Goal: Register for event/course

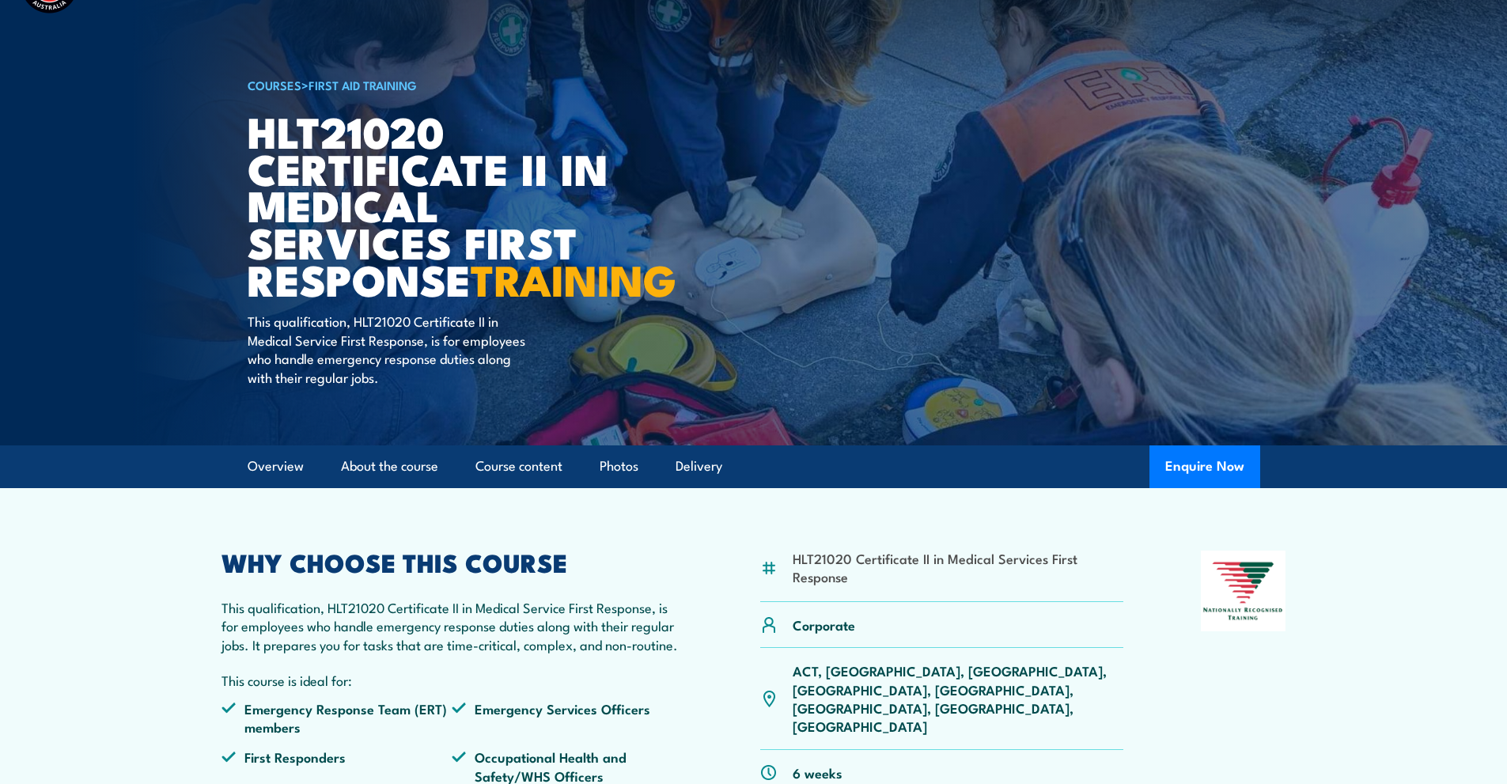
scroll to position [79, 0]
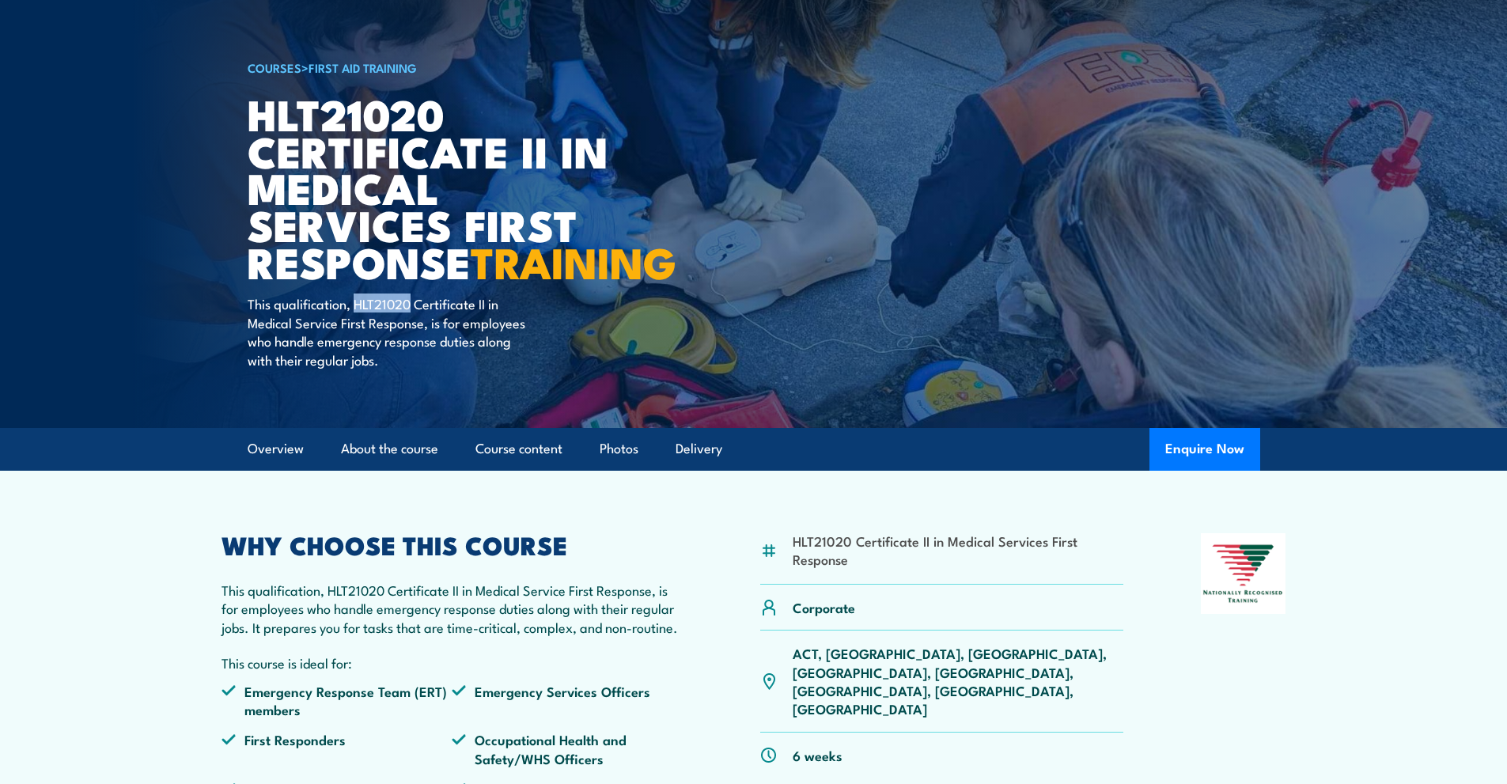
drag, startPoint x: 412, startPoint y: 344, endPoint x: 358, endPoint y: 346, distance: 54.6
click at [358, 346] on p "This qualification, HLT21020 Certificate II in Medical Service First Response, …" at bounding box center [392, 331] width 289 height 74
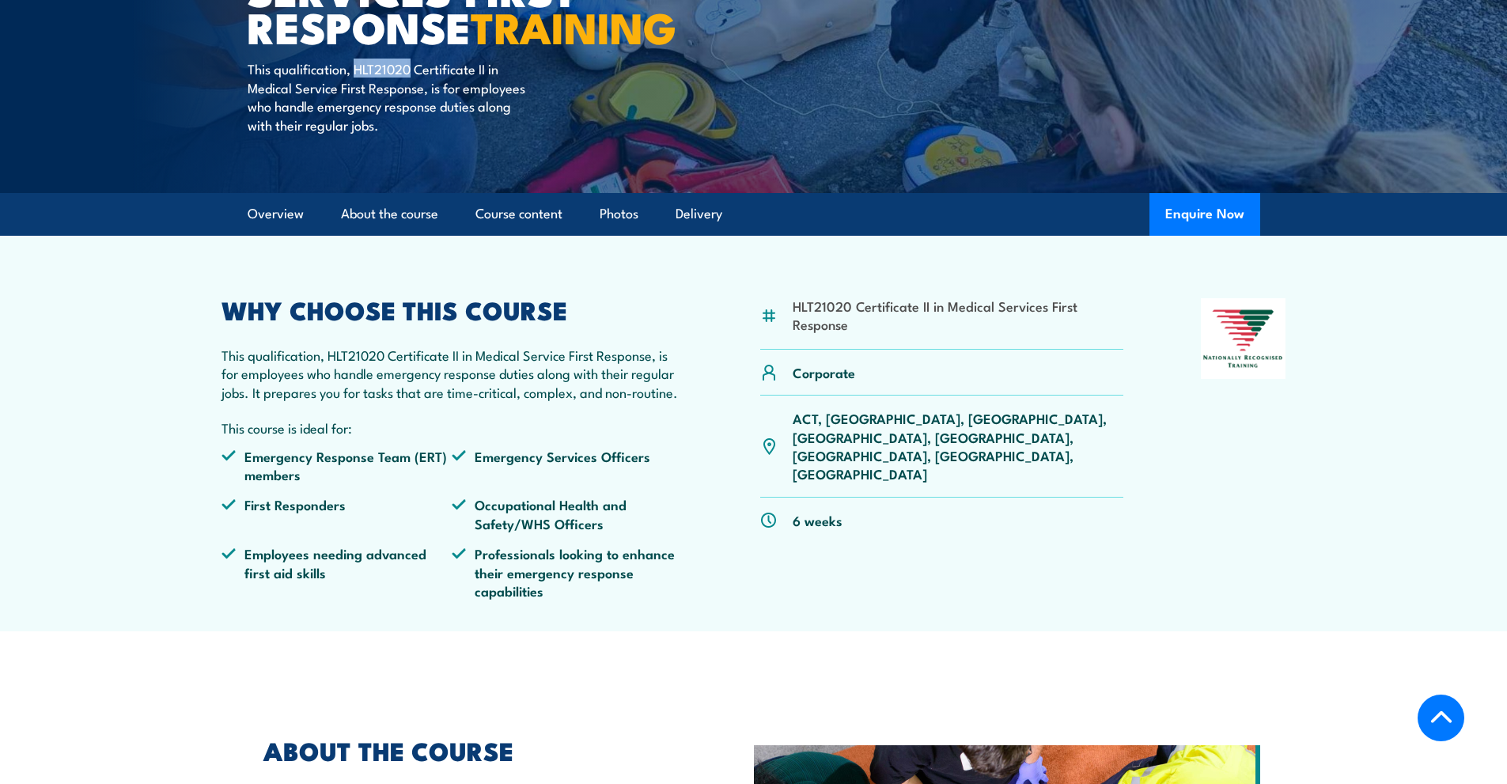
scroll to position [316, 0]
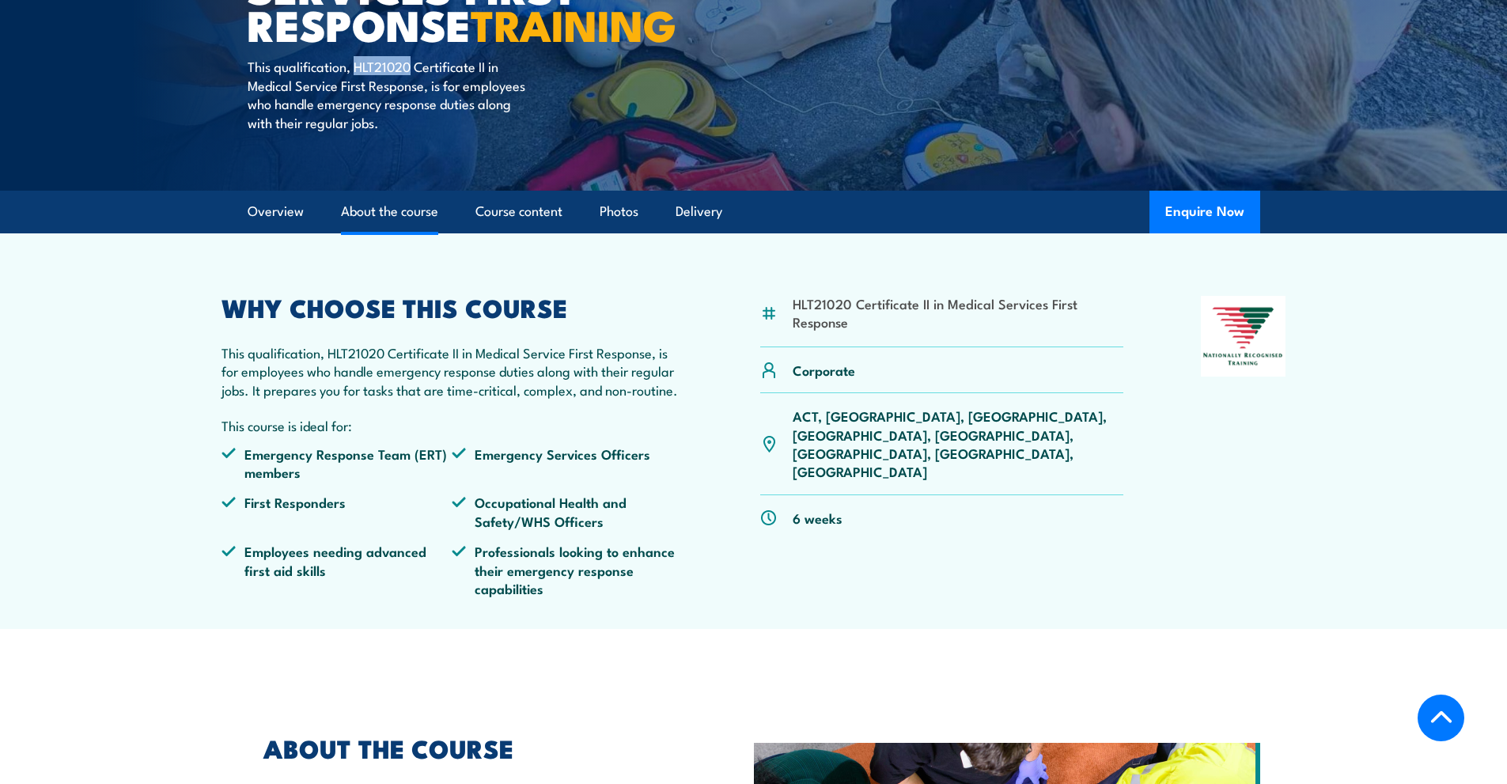
click at [390, 233] on link "About the course" at bounding box center [389, 212] width 97 height 42
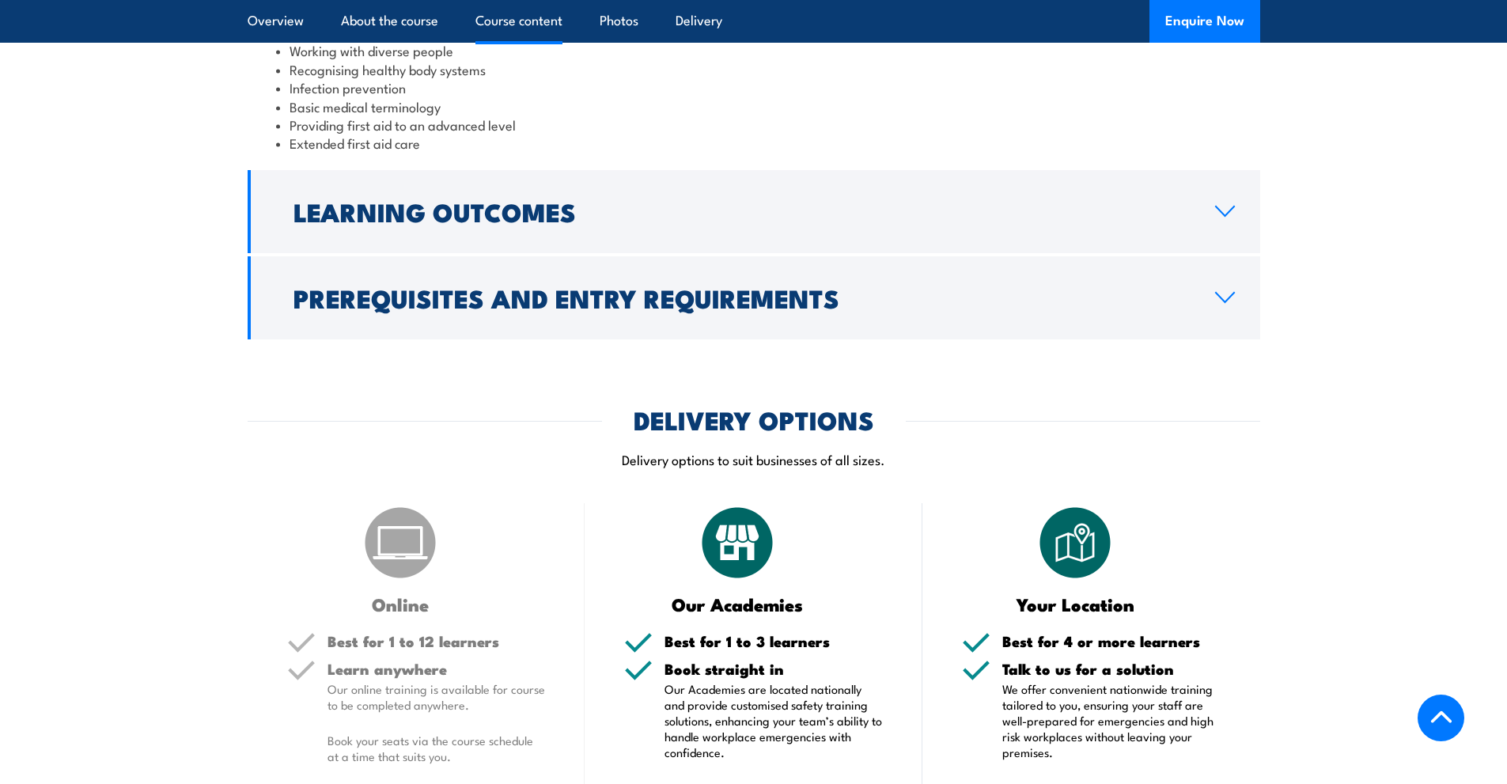
scroll to position [1585, 0]
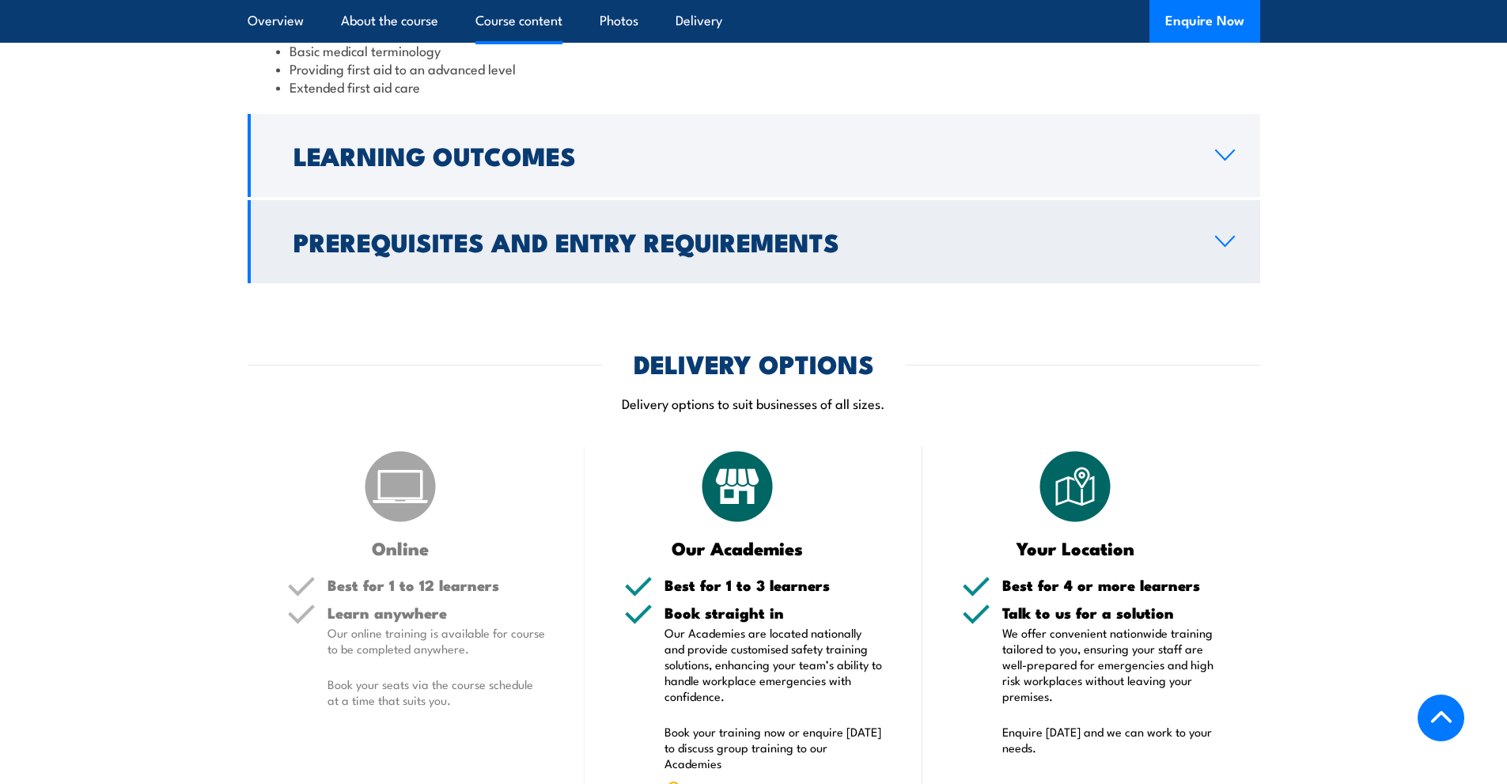
click at [1240, 283] on link "Prerequisites and Entry Requirements" at bounding box center [754, 241] width 1013 height 83
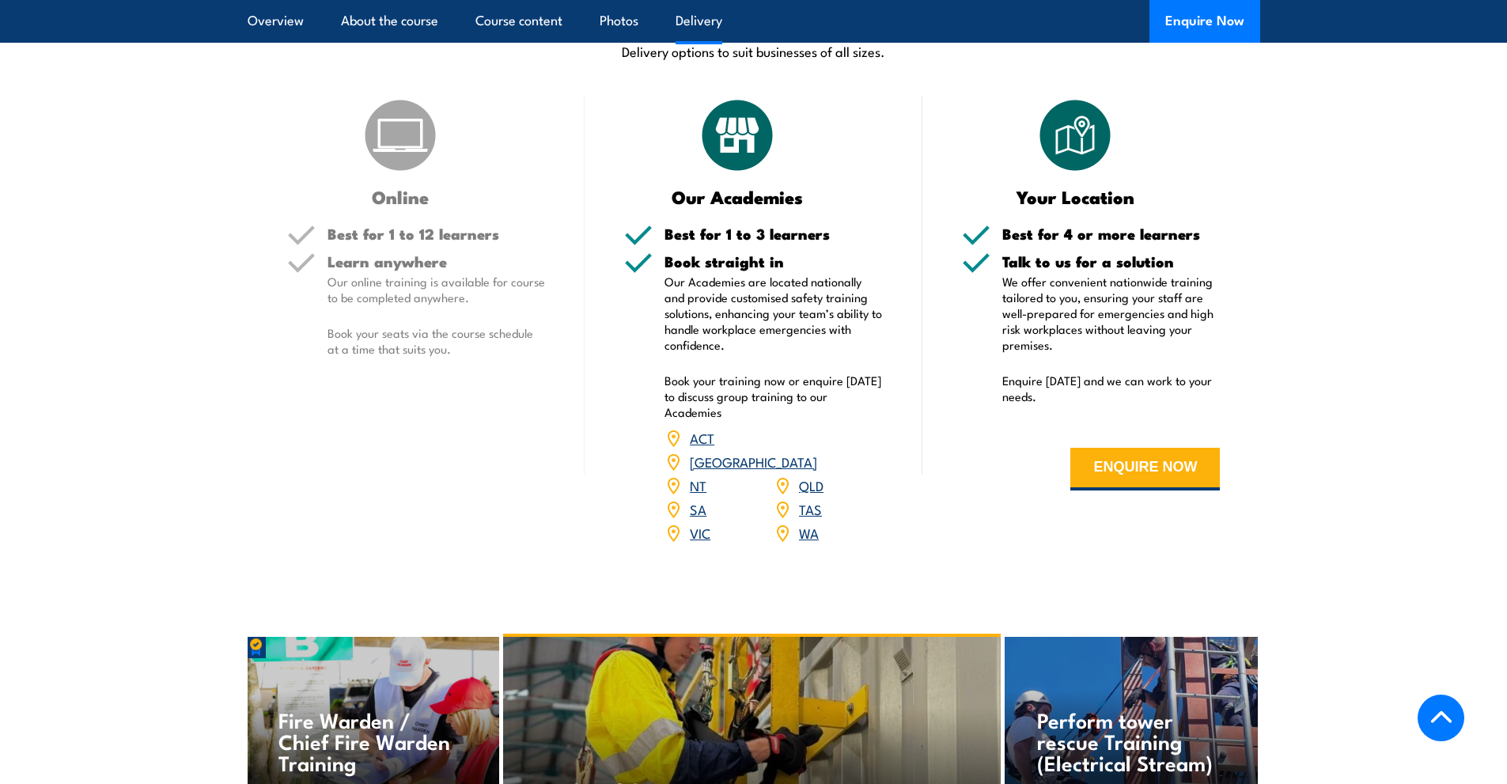
scroll to position [1970, 0]
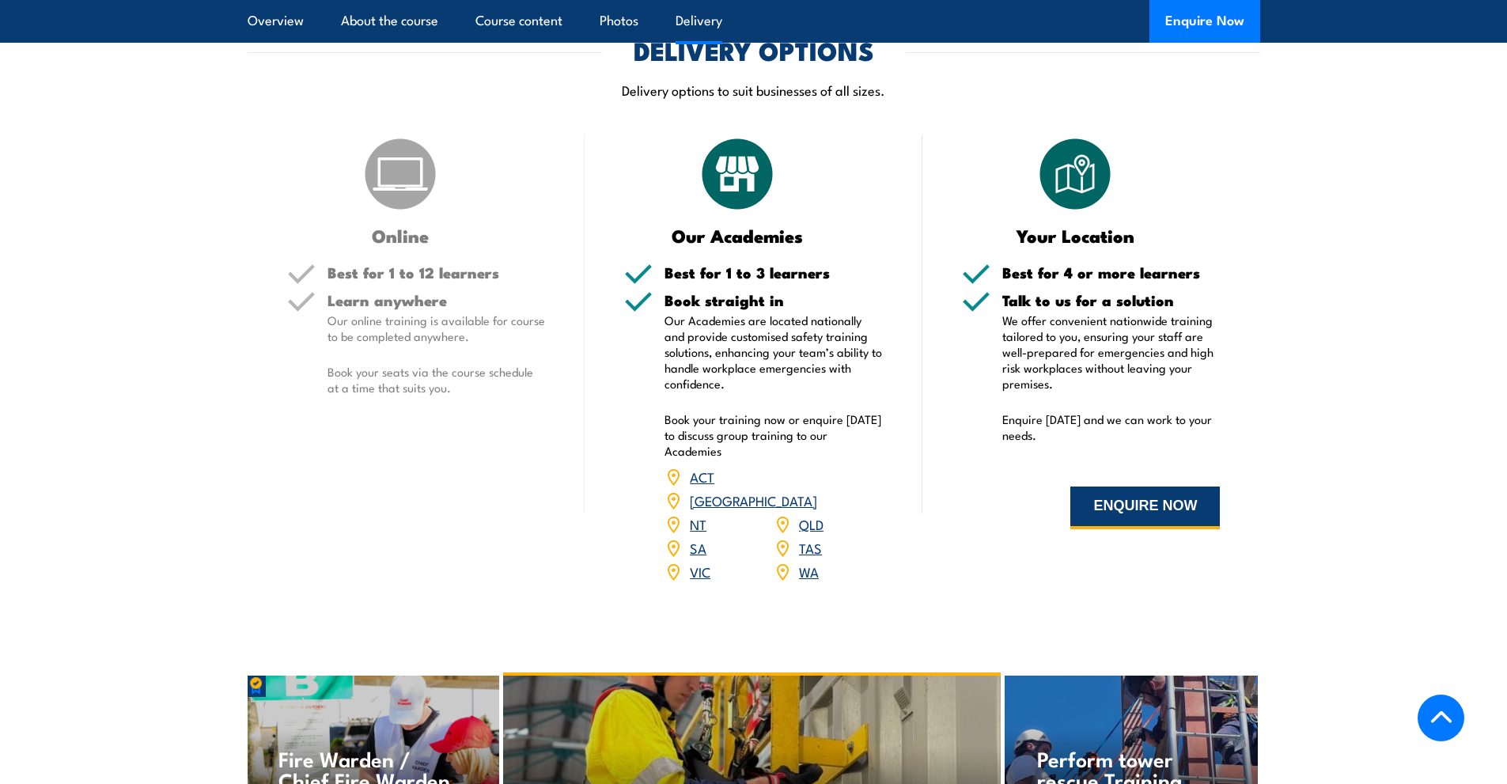
click at [1151, 529] on button "ENQUIRE NOW" at bounding box center [1145, 508] width 150 height 43
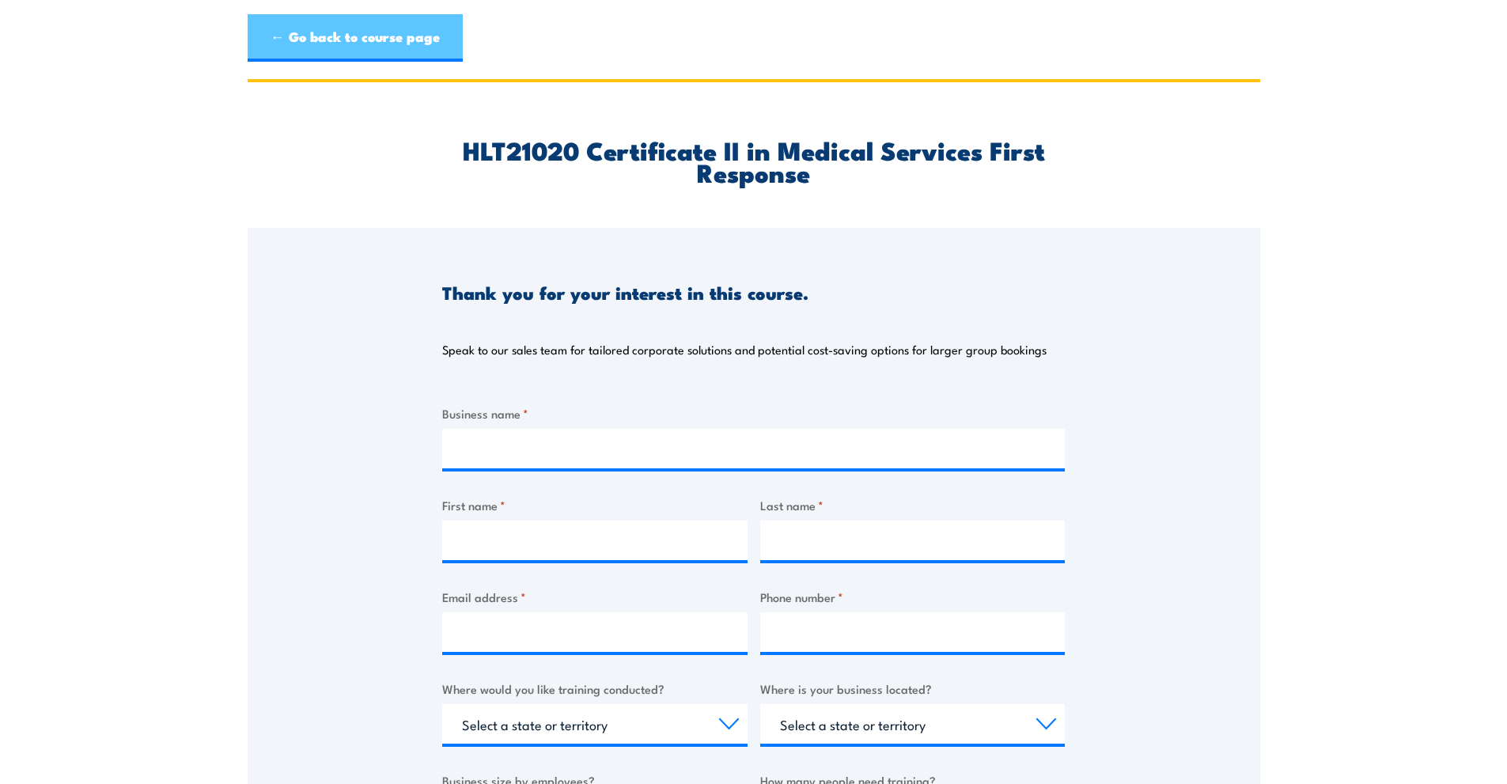
click at [328, 43] on link "← Go back to course page" at bounding box center [355, 37] width 215 height 47
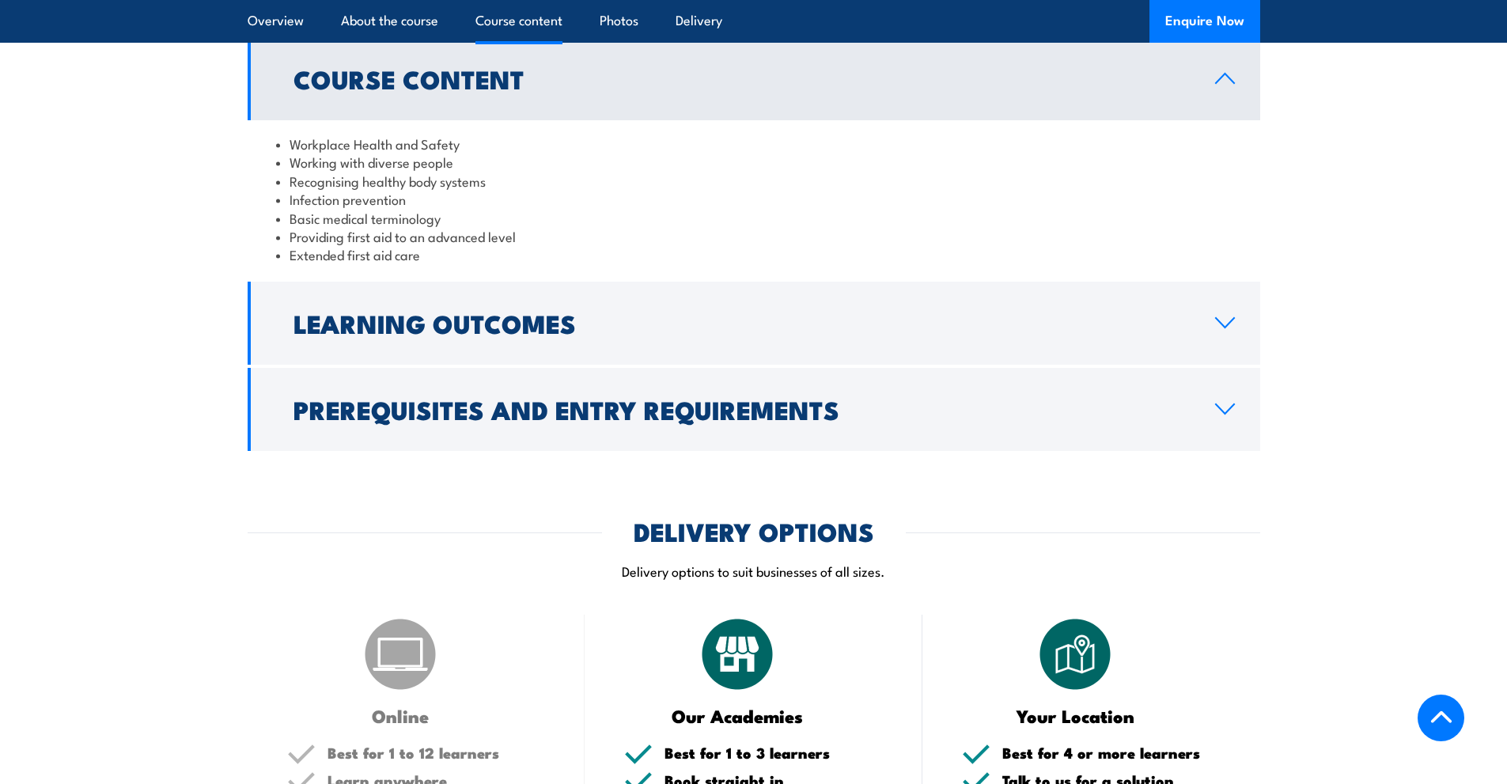
scroll to position [1424, 0]
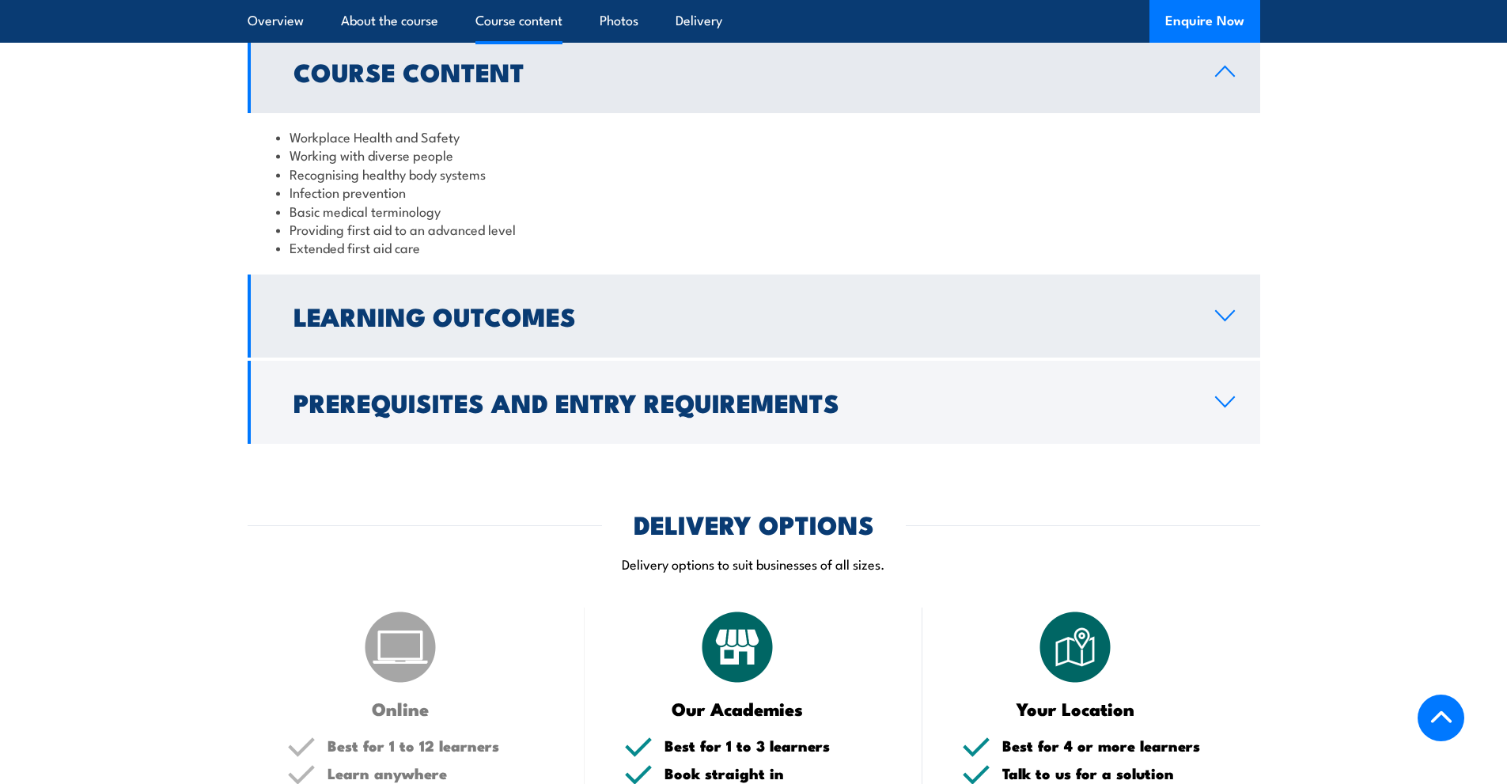
click at [560, 327] on h2 "Learning Outcomes" at bounding box center [741, 316] width 896 height 22
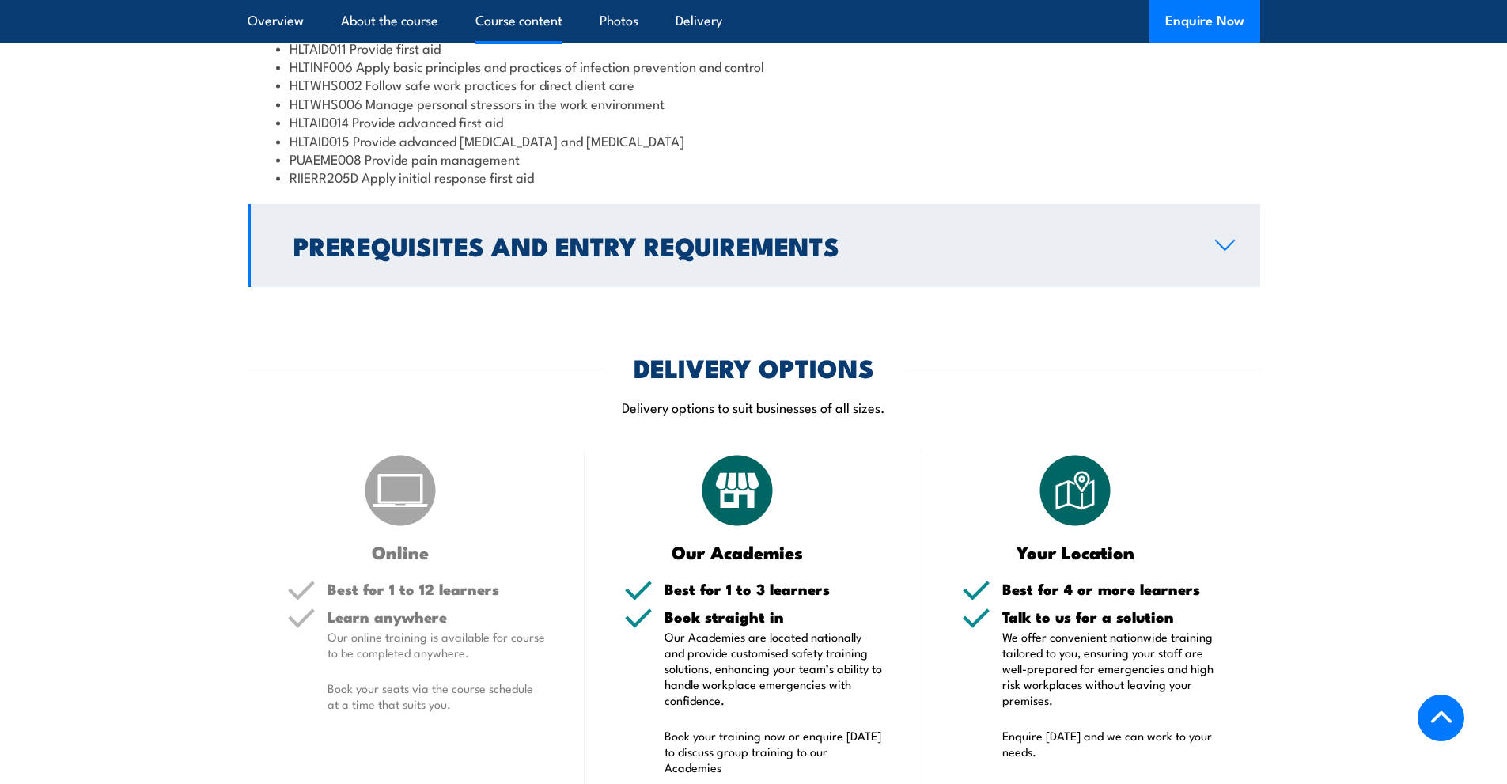
click at [570, 287] on link "Prerequisites and Entry Requirements" at bounding box center [754, 245] width 1013 height 83
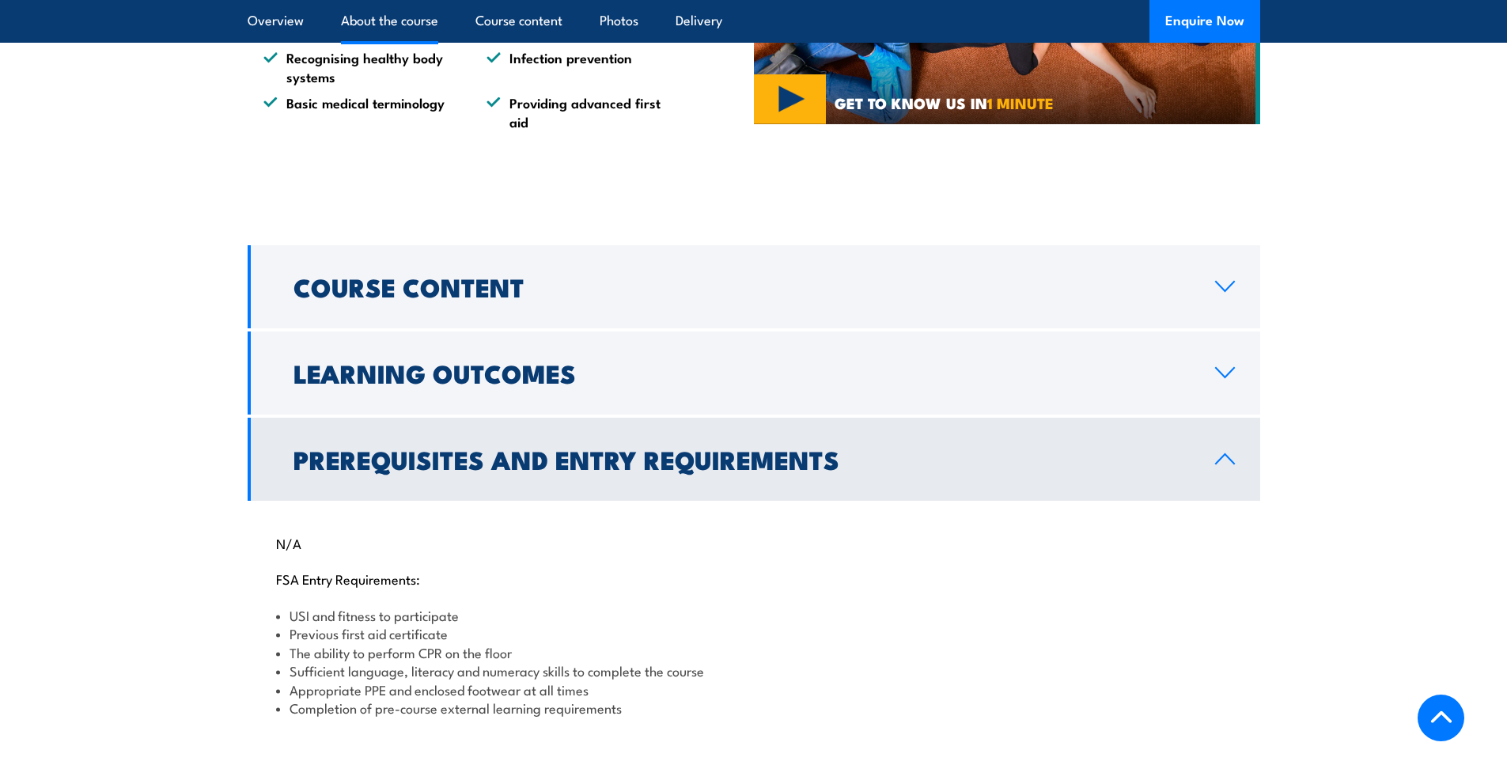
click at [584, 379] on link "Learning Outcomes" at bounding box center [754, 372] width 1013 height 83
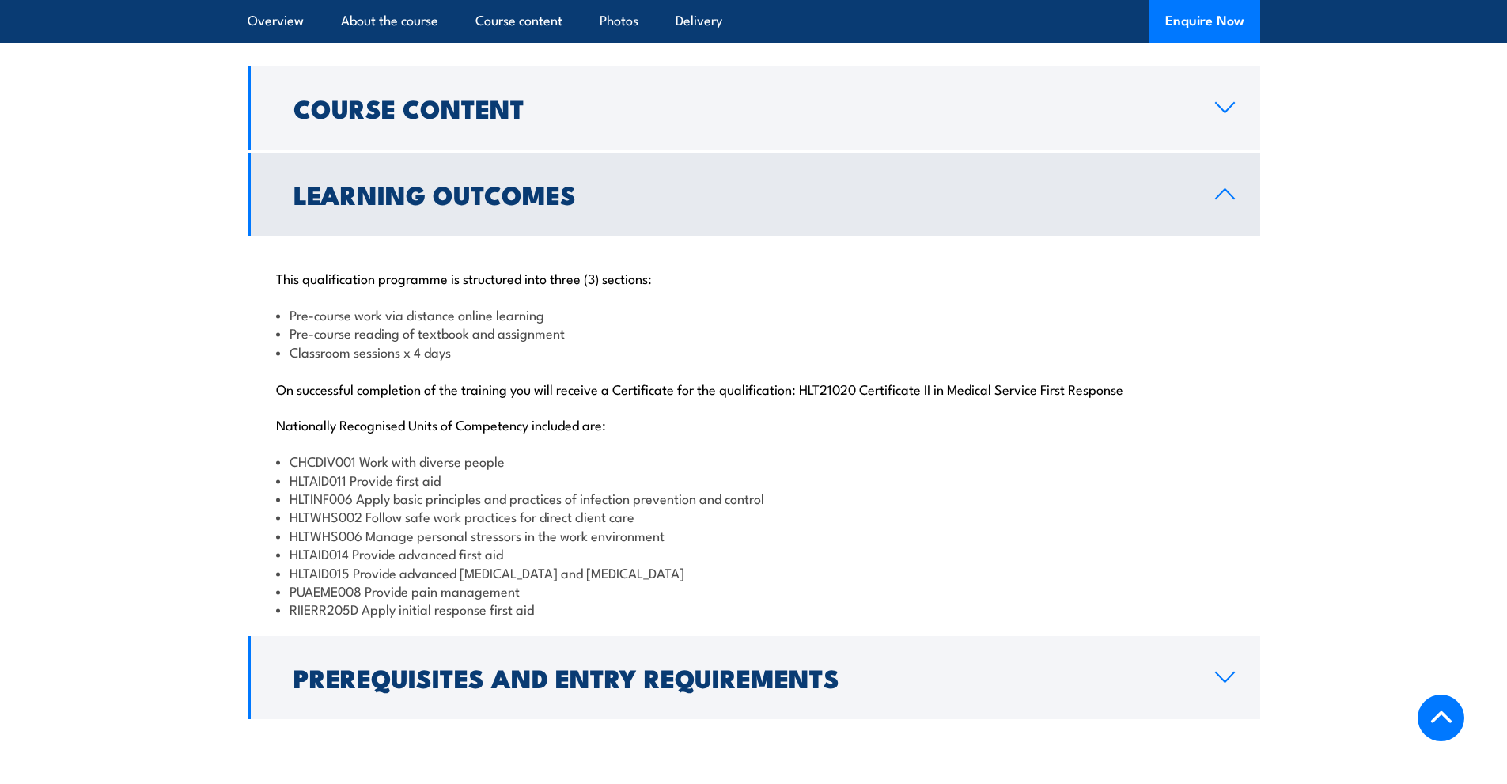
scroll to position [1446, 0]
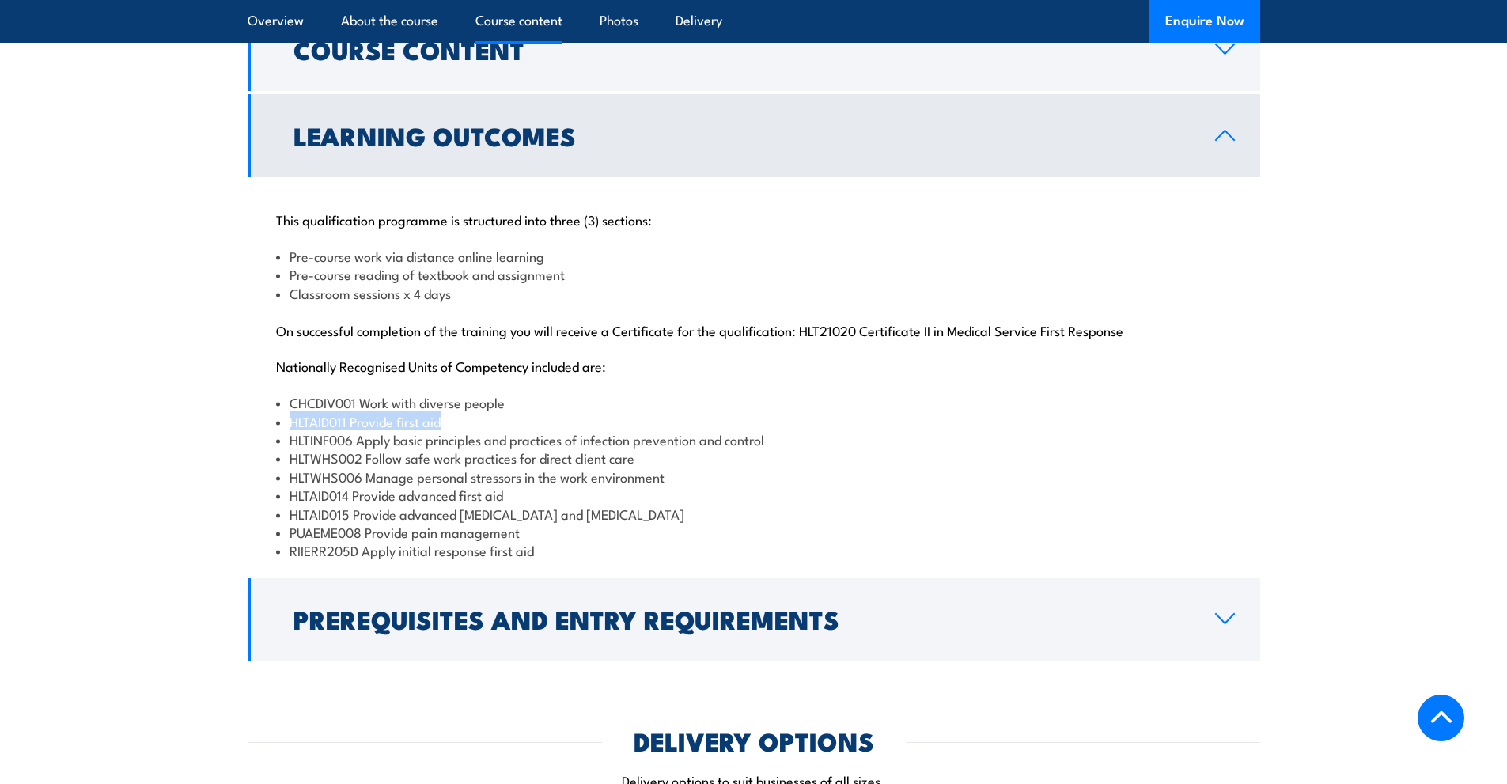
drag, startPoint x: 494, startPoint y: 460, endPoint x: 229, endPoint y: 456, distance: 265.8
click at [209, 460] on section "Course Content Workplace Health and Safety Working with diverse people Recognis…" at bounding box center [753, 334] width 1507 height 653
click at [595, 411] on li "CHCDIV001 Work with diverse people" at bounding box center [754, 402] width 956 height 18
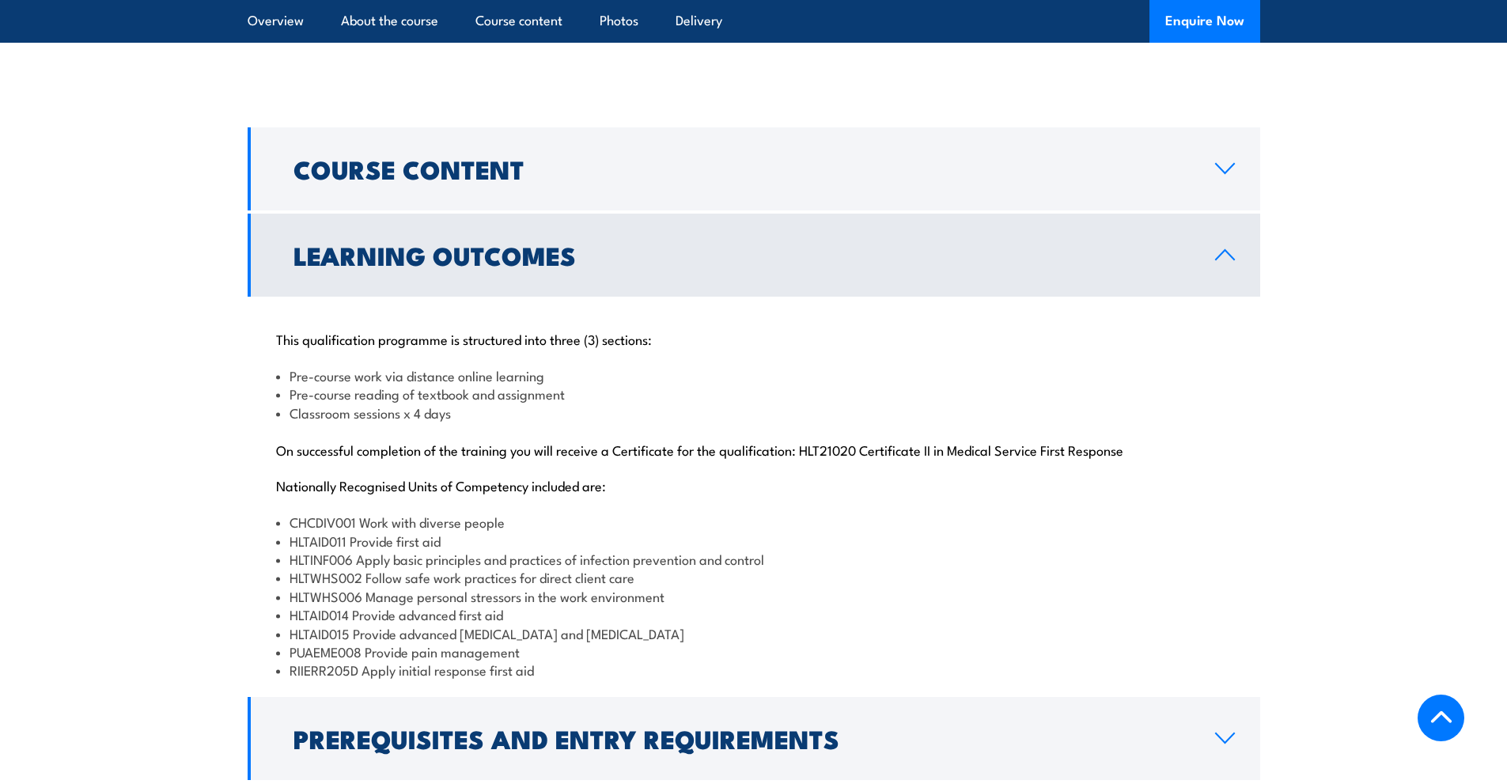
scroll to position [1288, 0]
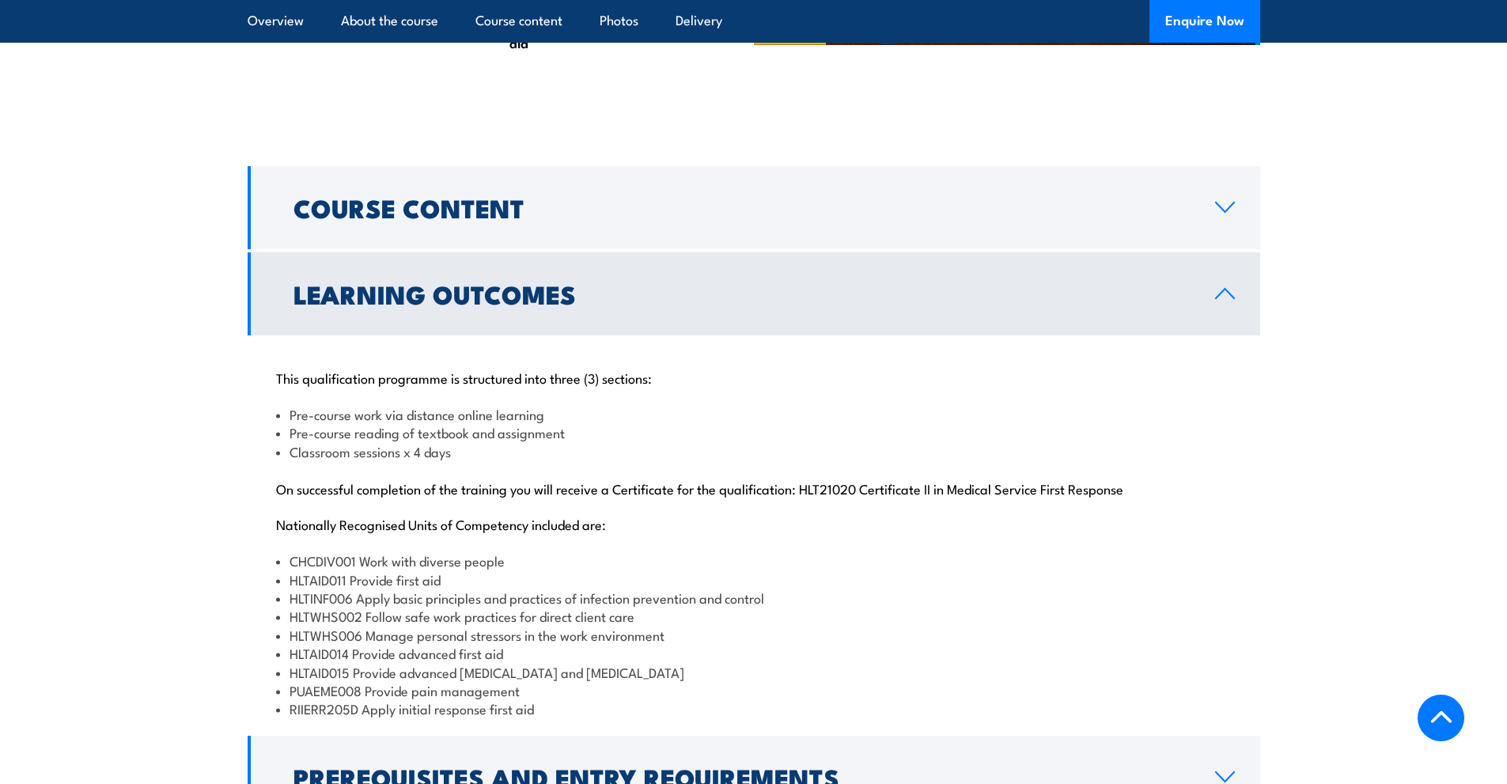
click at [600, 335] on link "Learning Outcomes" at bounding box center [754, 293] width 1013 height 83
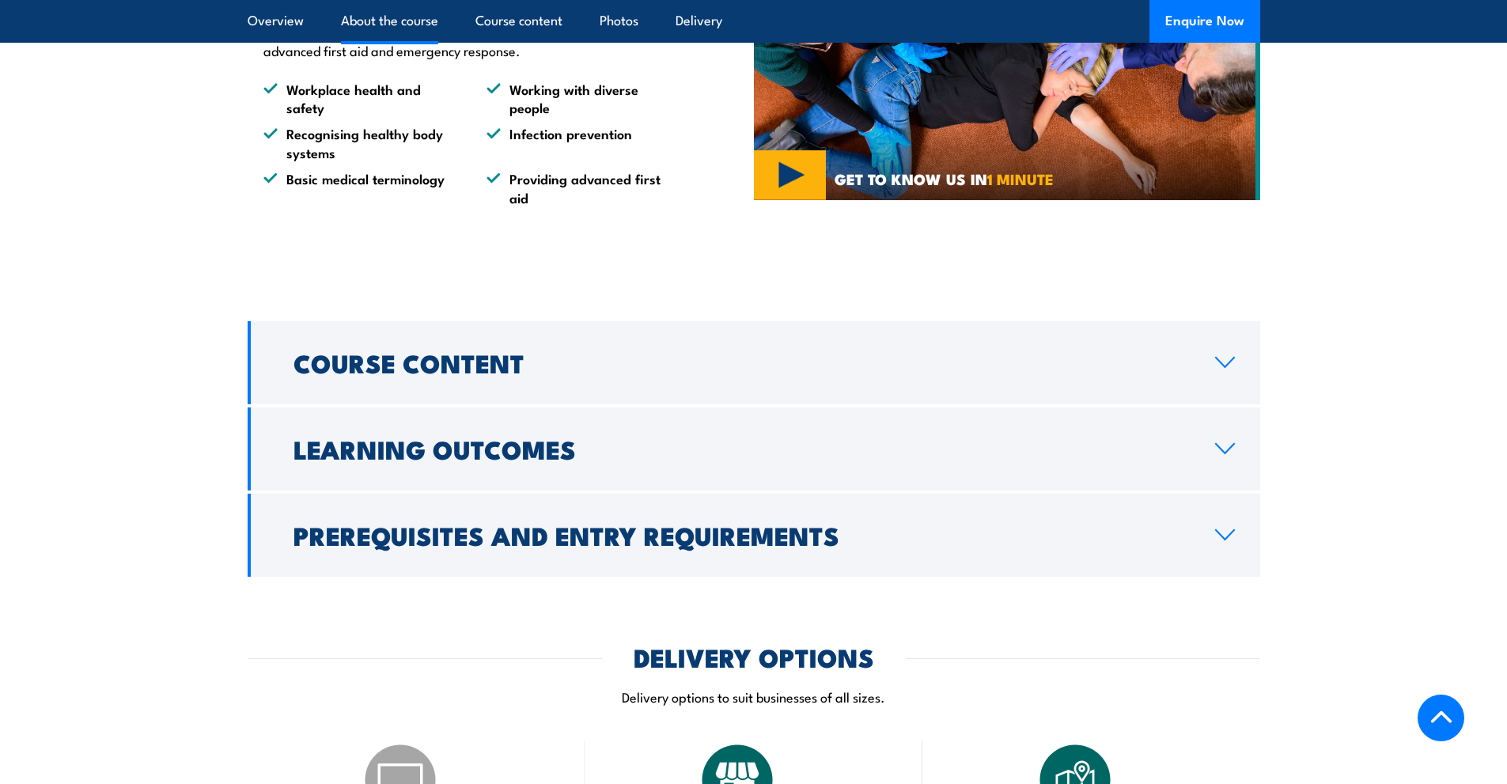
scroll to position [1130, 0]
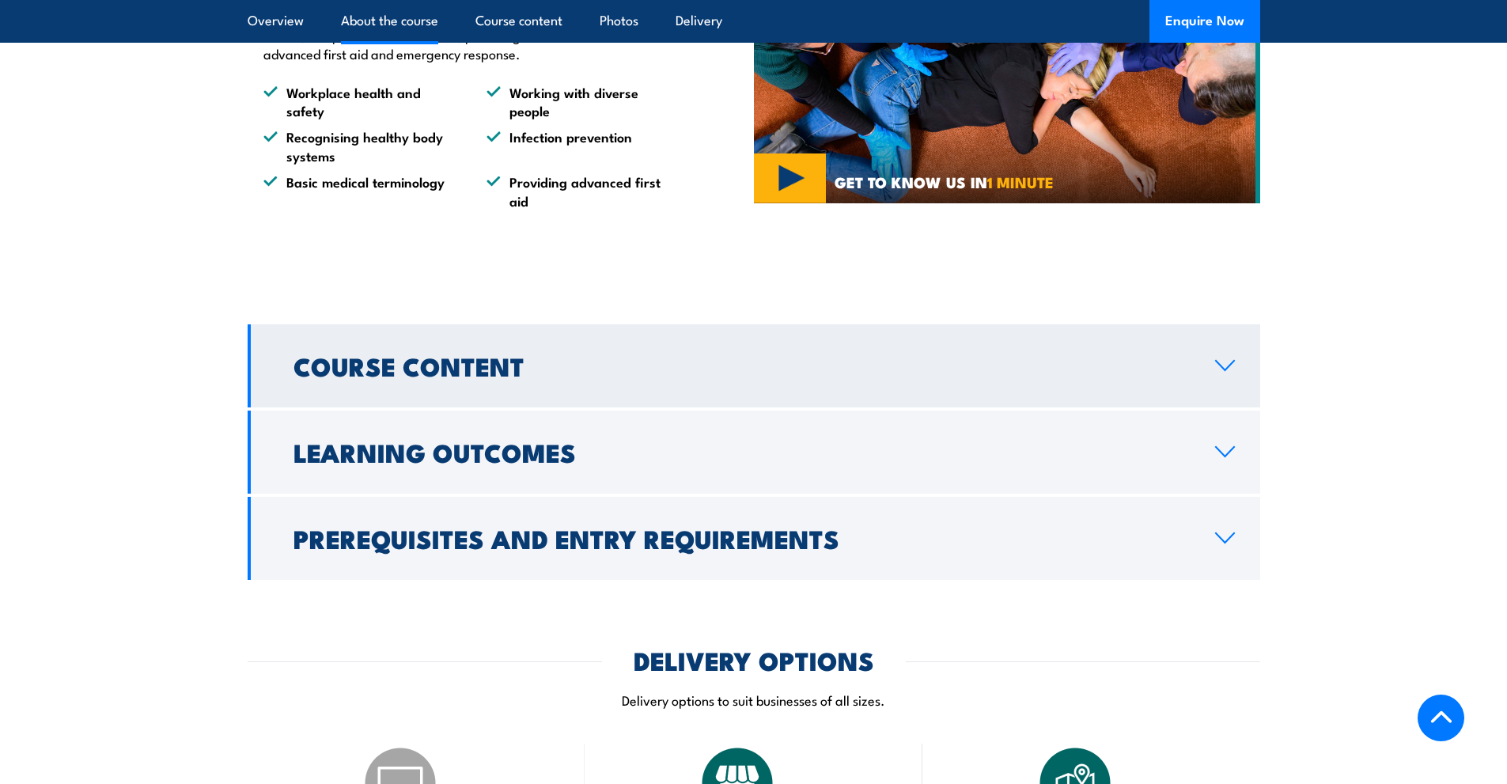
click at [593, 388] on link "Course Content" at bounding box center [754, 365] width 1013 height 83
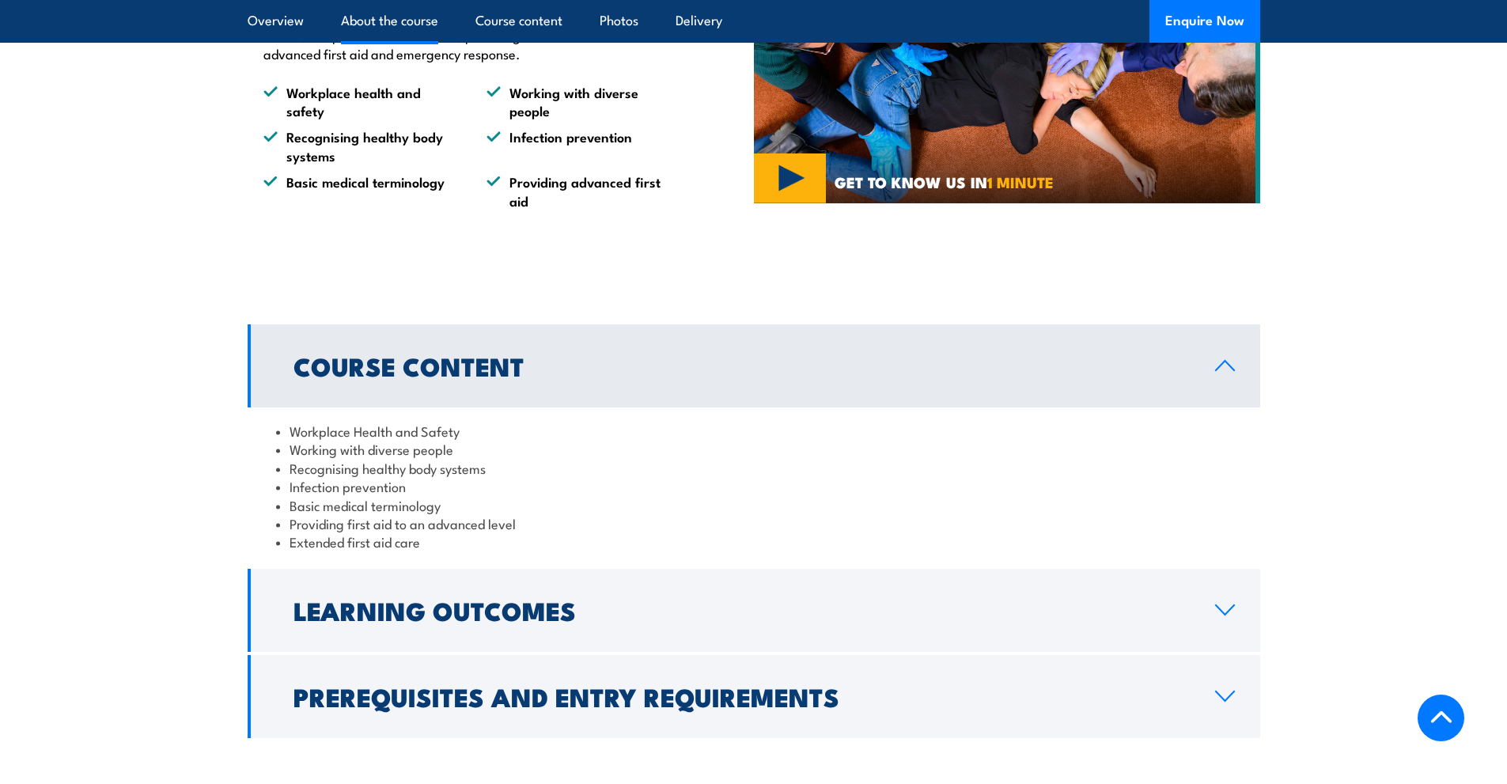
click at [590, 392] on link "Course Content" at bounding box center [754, 365] width 1013 height 83
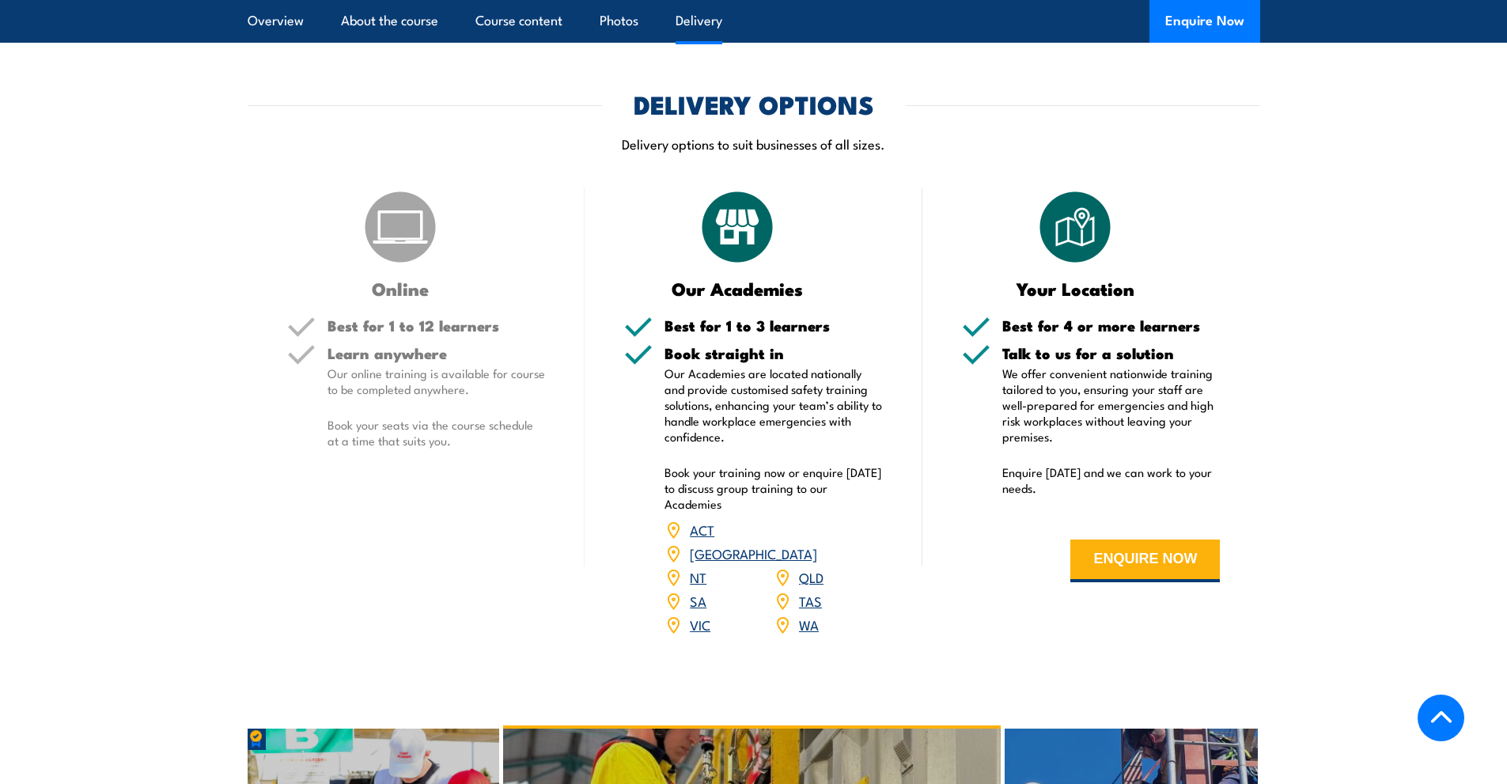
scroll to position [1683, 0]
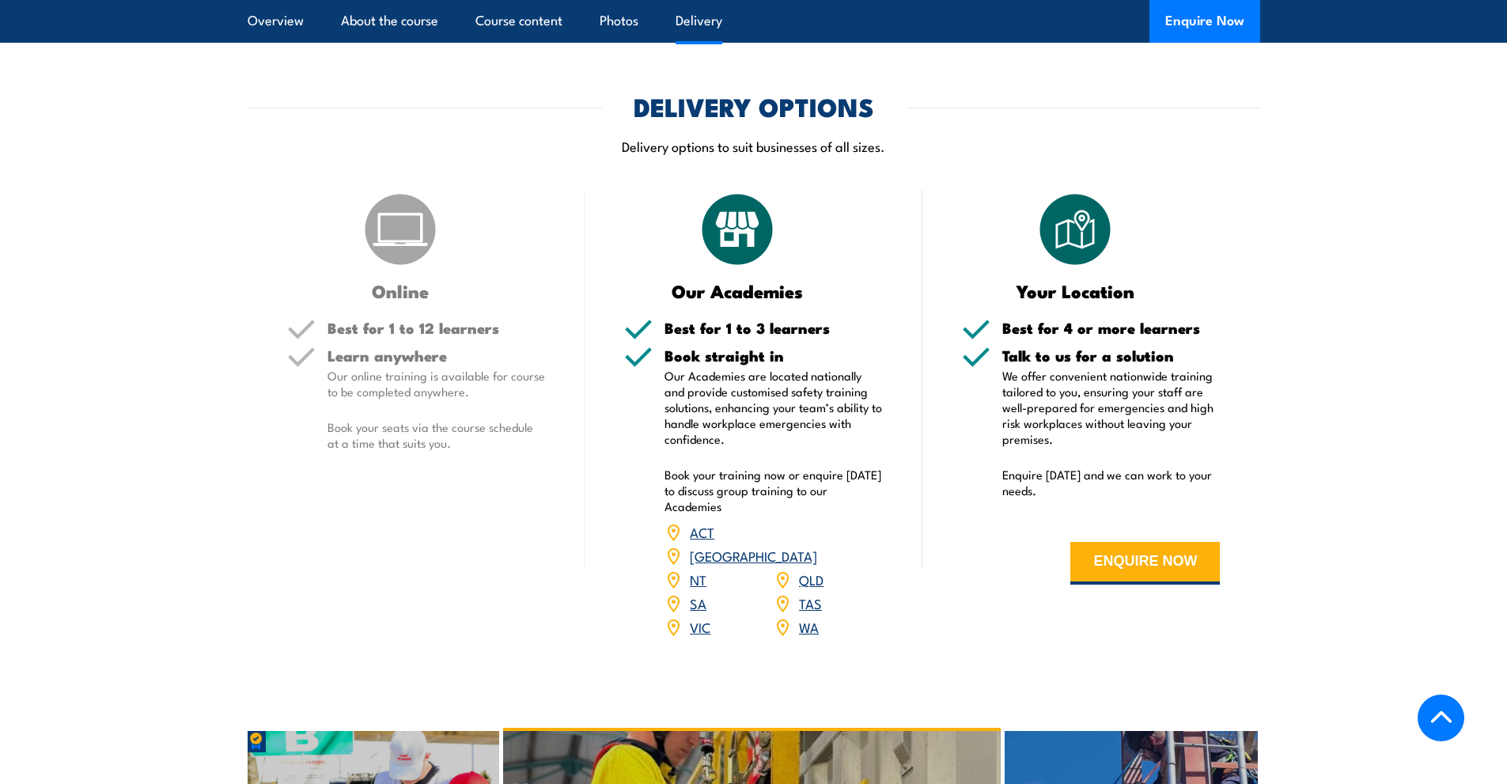
drag, startPoint x: 621, startPoint y: 318, endPoint x: 534, endPoint y: 268, distance: 100.3
click at [534, 268] on div "Online" at bounding box center [416, 245] width 259 height 110
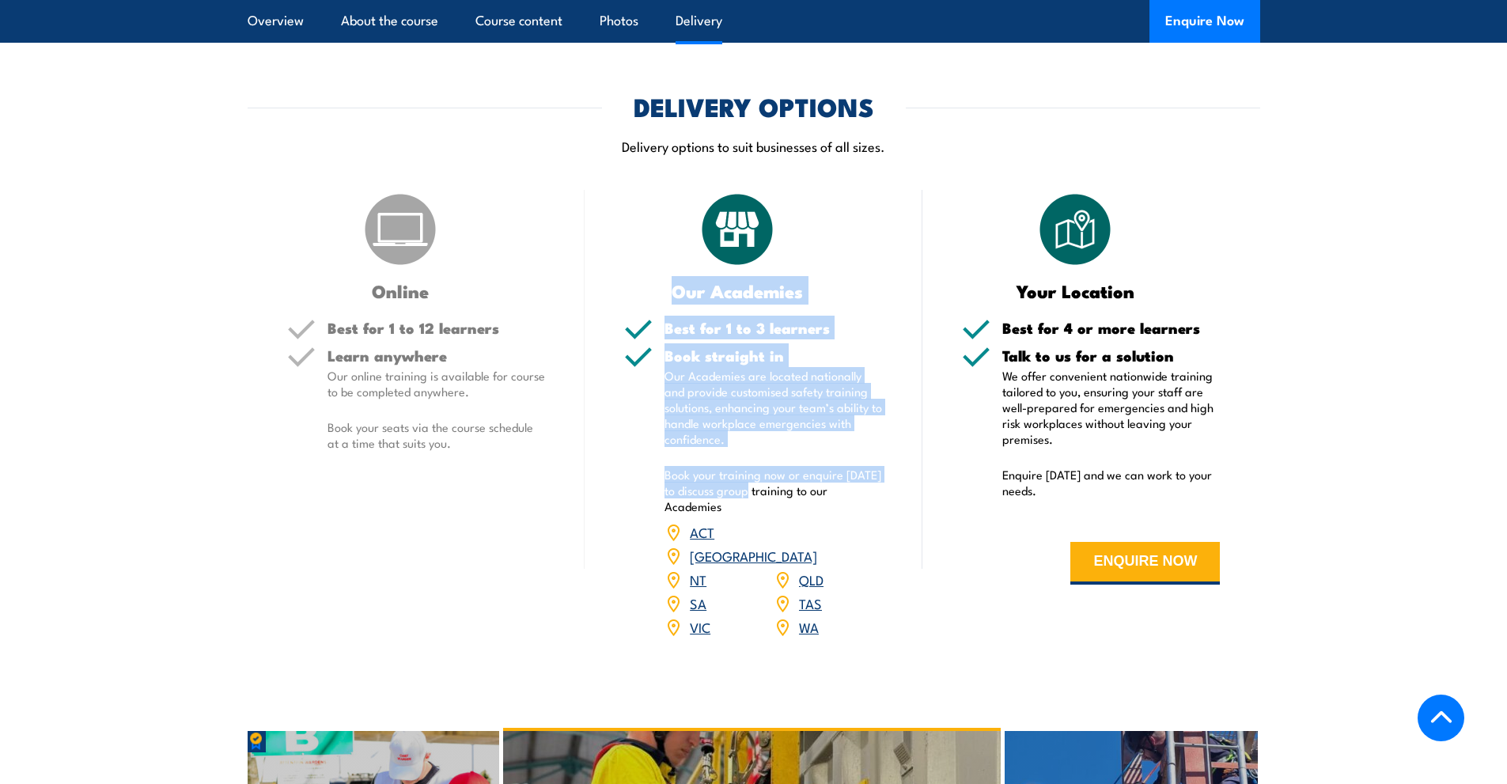
drag, startPoint x: 663, startPoint y: 321, endPoint x: 692, endPoint y: 475, distance: 157.0
click at [750, 518] on div "Our Academies Best for 1 to 3 learners Book straight in Our Academies are locat…" at bounding box center [754, 424] width 338 height 469
click at [649, 471] on div "Book straight in Our Academies are located nationally and provide customised sa…" at bounding box center [753, 503] width 259 height 311
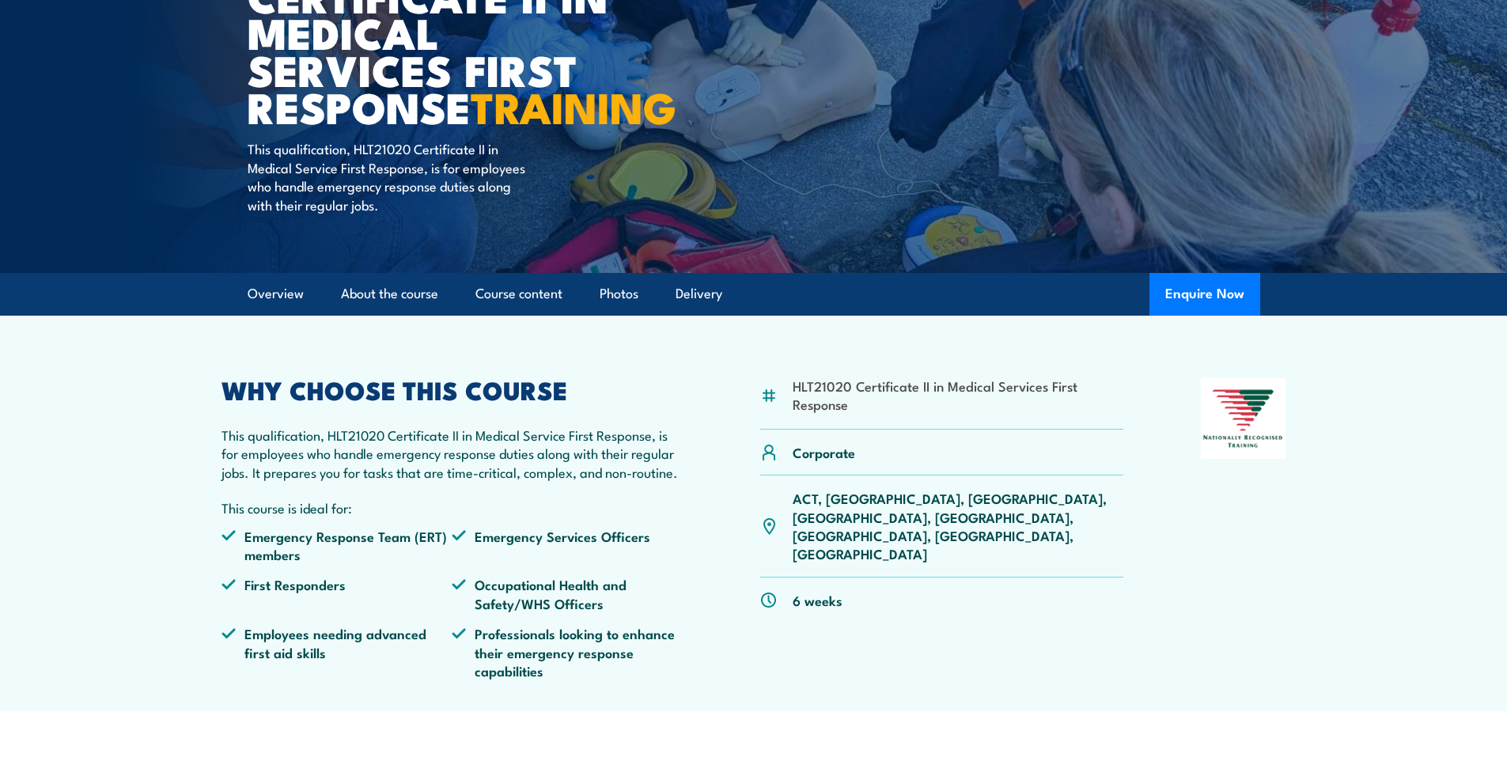
scroll to position [396, 0]
